Goal: Information Seeking & Learning: Learn about a topic

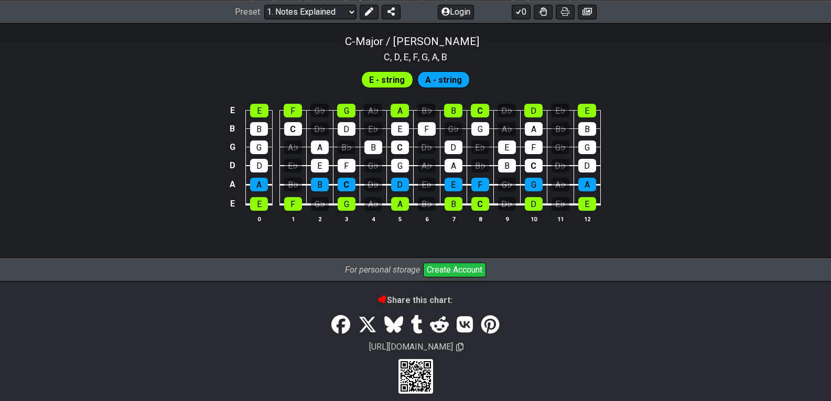
scroll to position [1048, 0]
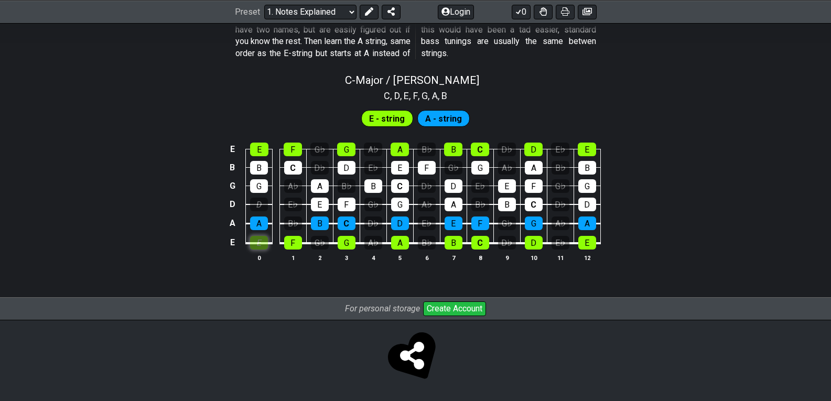
scroll to position [1010, 0]
click at [265, 204] on tbody "E E F G♭ G A♭ A B♭ B C D♭ D E♭ E B B C D♭ D E♭ E F G♭ G A♭ A B♭ B G G A♭ A B♭ B…" at bounding box center [413, 192] width 374 height 123
click at [262, 239] on div "E" at bounding box center [259, 243] width 18 height 14
click at [260, 242] on div "E" at bounding box center [259, 243] width 18 height 14
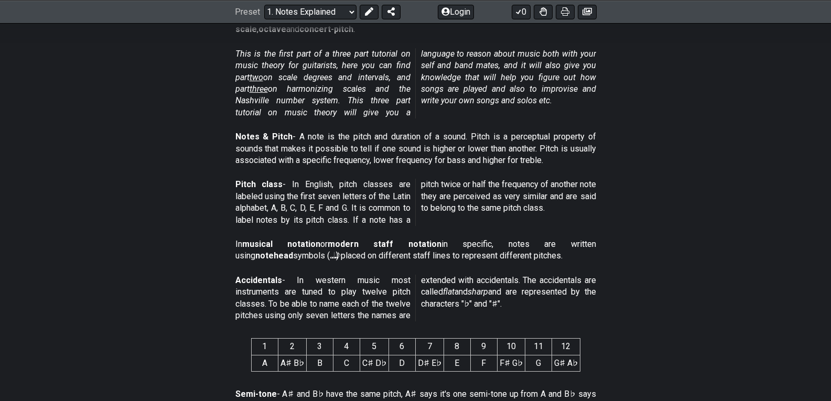
scroll to position [14, 0]
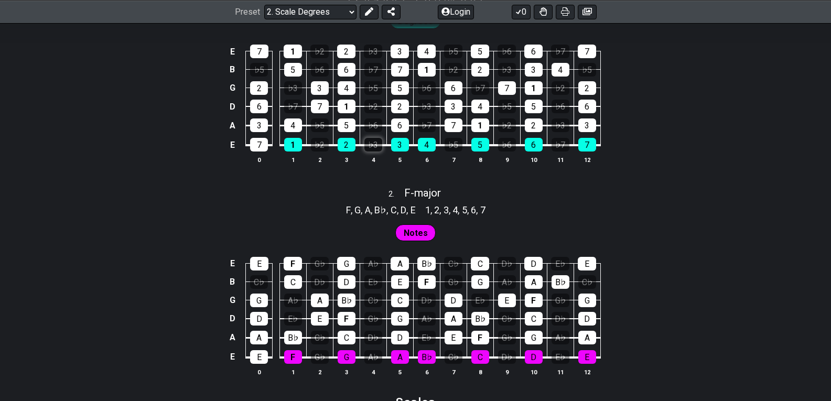
scroll to position [734, 0]
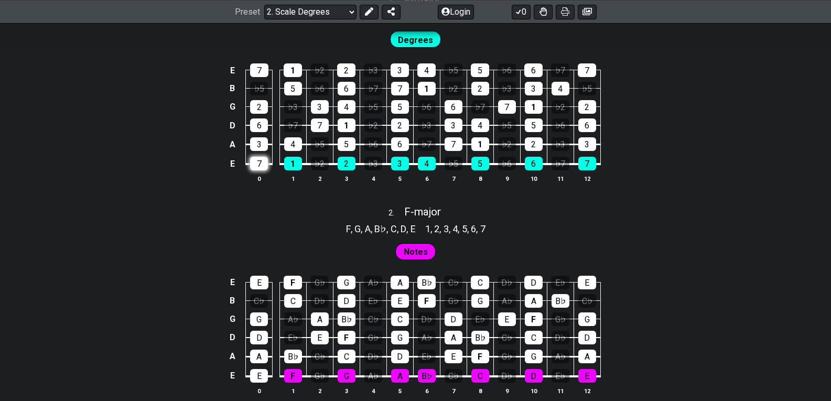
click at [263, 159] on div "7" at bounding box center [259, 164] width 18 height 14
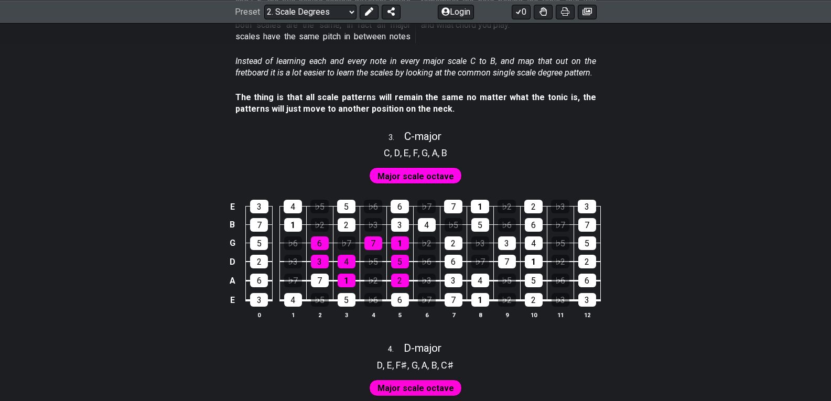
scroll to position [1206, 0]
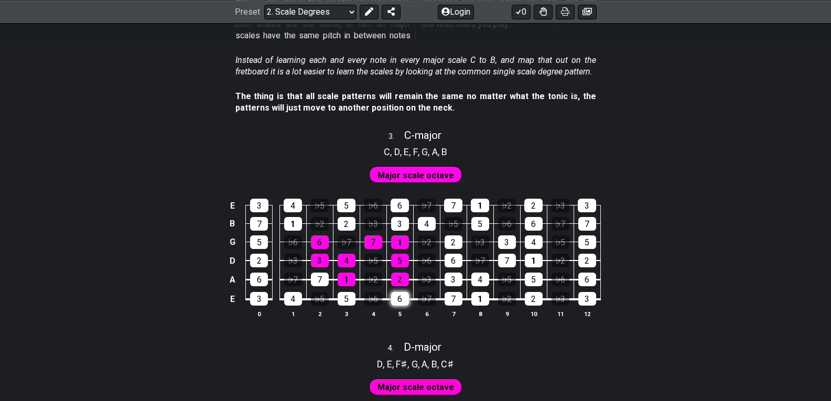
click at [393, 297] on div "6" at bounding box center [400, 299] width 18 height 14
click at [397, 296] on div "6" at bounding box center [400, 299] width 18 height 14
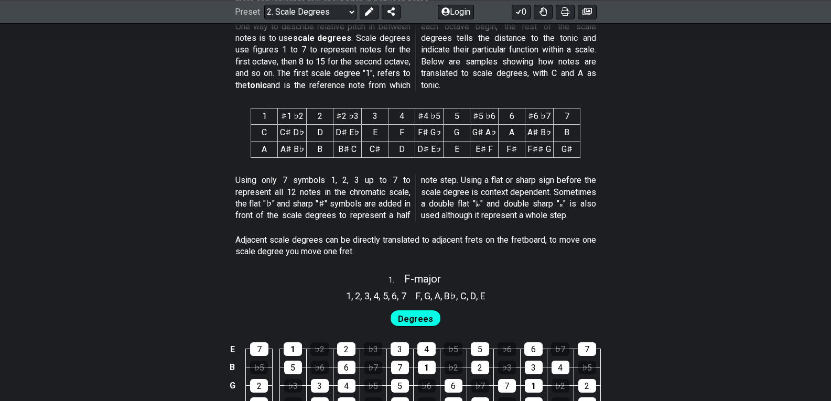
scroll to position [0, 0]
